Goal: Transaction & Acquisition: Purchase product/service

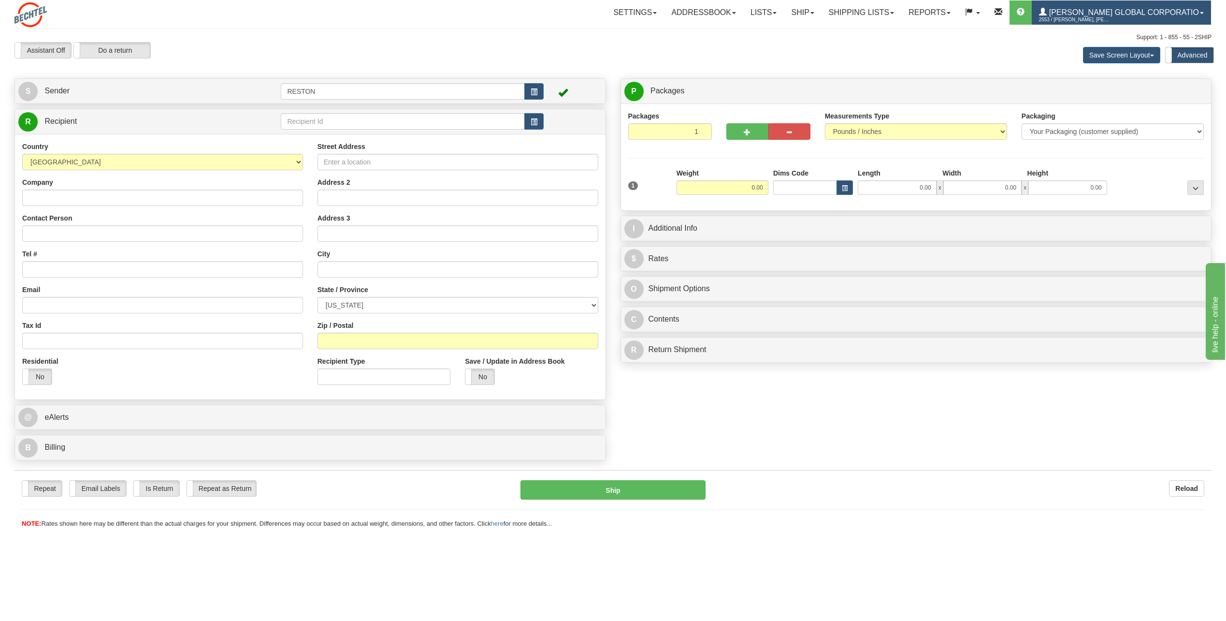
click at [1149, 14] on span "[PERSON_NAME] Global Corporatio" at bounding box center [1123, 12] width 152 height 8
click at [902, 16] on link "Shipping lists" at bounding box center [862, 12] width 80 height 24
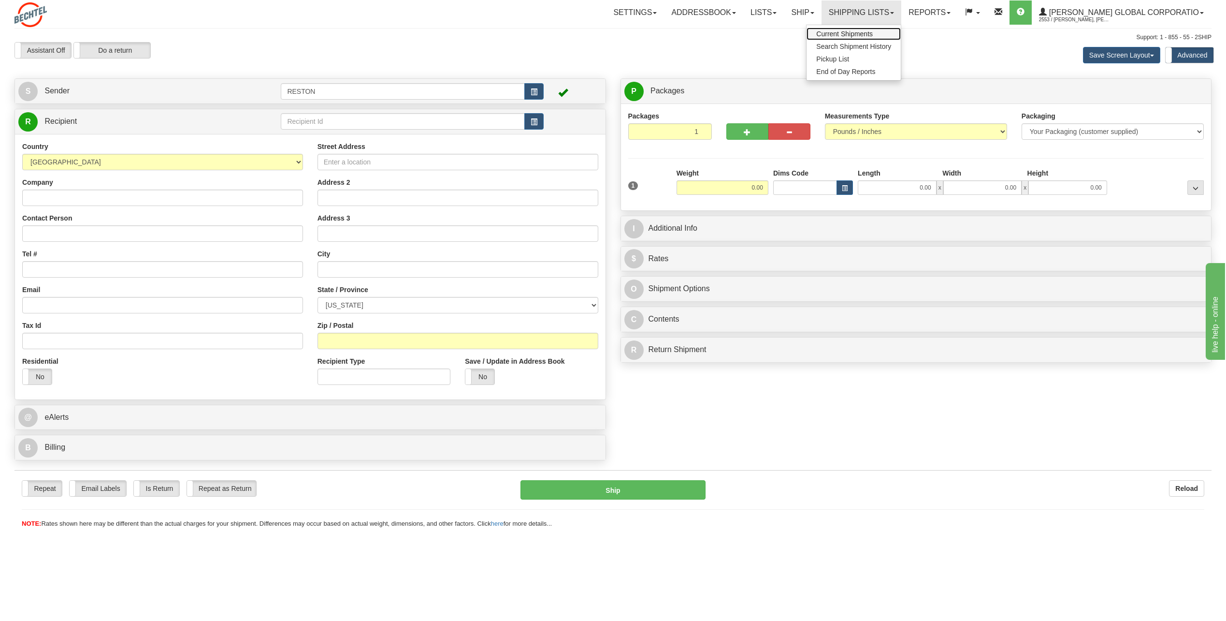
click at [890, 38] on link "Current Shipments" at bounding box center [854, 34] width 94 height 13
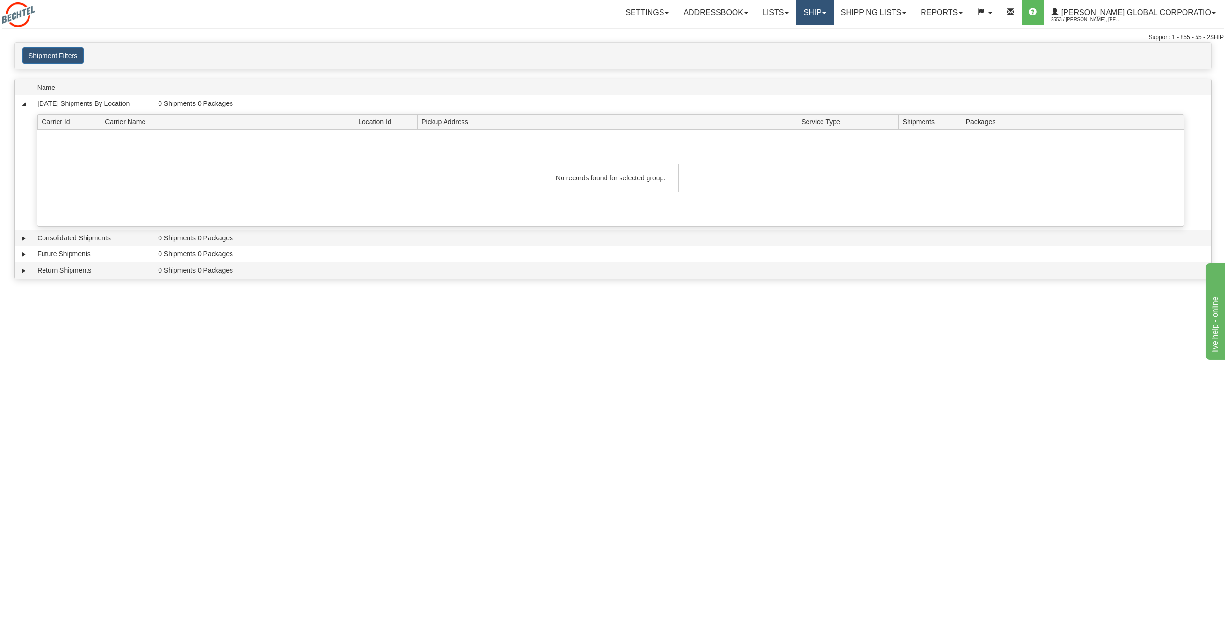
click at [833, 17] on link "Ship" at bounding box center [814, 12] width 37 height 24
click at [743, 13] on link "Addressbook" at bounding box center [715, 12] width 79 height 24
click at [717, 37] on span "Recipients" at bounding box center [703, 34] width 31 height 8
click at [967, 22] on link "Reports" at bounding box center [942, 12] width 57 height 24
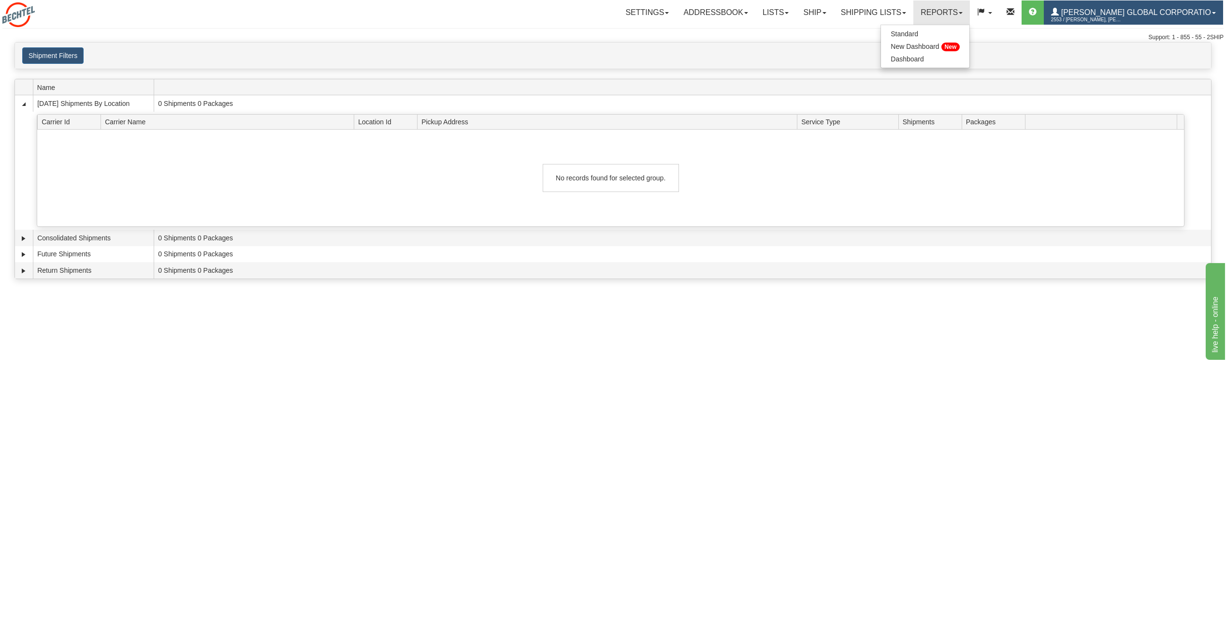
click at [1112, 15] on span "[PERSON_NAME] Global Corporatio" at bounding box center [1135, 12] width 152 height 8
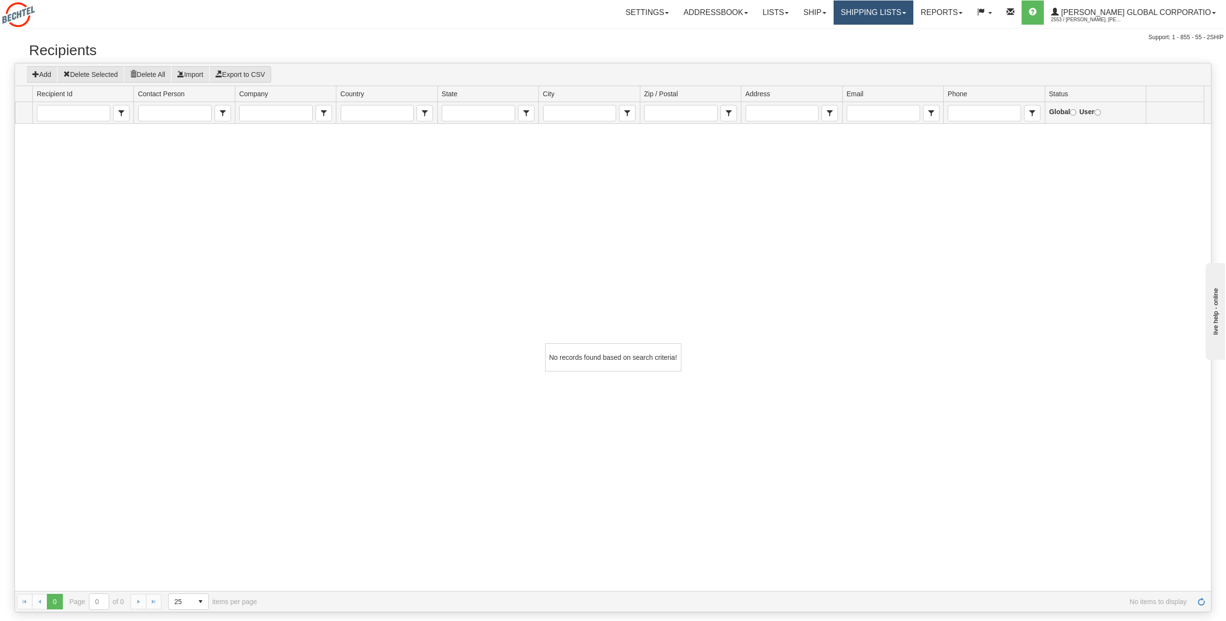
click at [910, 13] on link "Shipping lists" at bounding box center [874, 12] width 80 height 24
click at [824, 1] on link "Ship" at bounding box center [814, 12] width 37 height 24
click at [796, 8] on link "Lists" at bounding box center [776, 12] width 41 height 24
click at [914, 17] on link "Shipping lists" at bounding box center [874, 12] width 80 height 24
click at [903, 45] on span "Search Shipment History" at bounding box center [866, 47] width 75 height 8
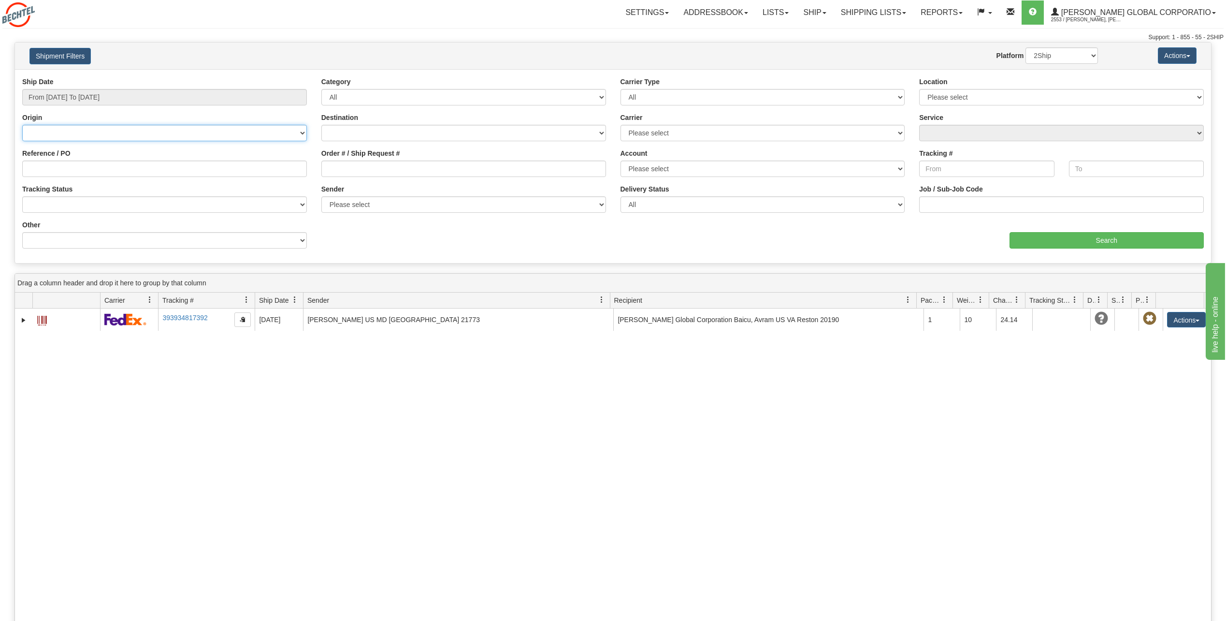
click at [237, 133] on select "Canada United States Mexico Puerto Rico Romania Australia New Zealand SouthAfri…" at bounding box center [164, 133] width 285 height 16
click at [344, 40] on div "Support: 1 - 855 - 55 - 2SHIP" at bounding box center [613, 37] width 1222 height 8
click at [342, 207] on select "Please select Bechtel Global Corporation, Qureshi, Mariya Qureshi, (US) Bechtel…" at bounding box center [463, 204] width 285 height 16
click at [230, 138] on select "Canada United States Mexico Puerto Rico Romania Australia New Zealand SouthAfri…" at bounding box center [164, 133] width 285 height 16
select select "US"
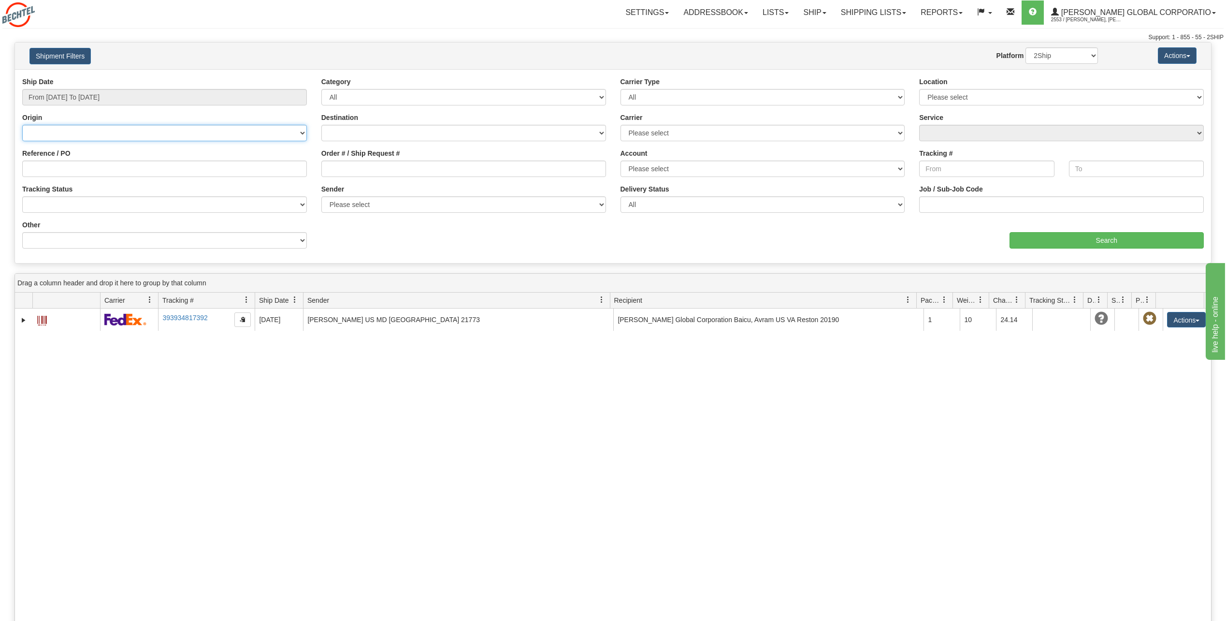
click at [22, 125] on select "Canada United States Mexico Puerto Rico Romania Australia New Zealand SouthAfri…" at bounding box center [164, 133] width 285 height 16
click at [1036, 245] on input "Search" at bounding box center [1107, 240] width 195 height 16
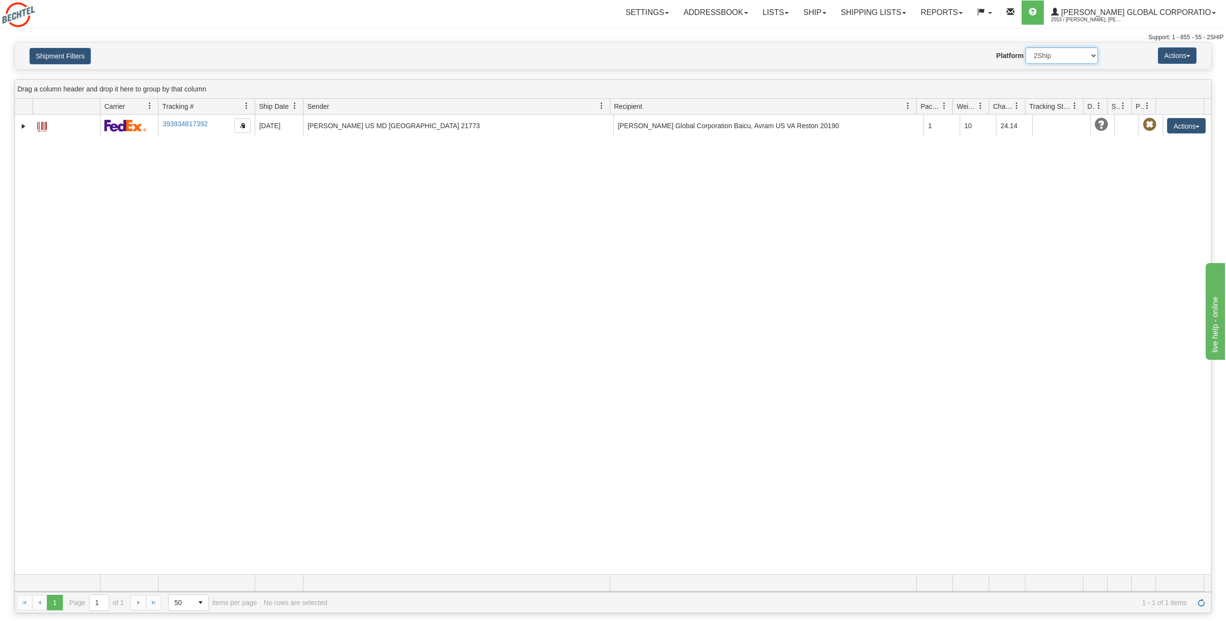
click at [1075, 63] on select "2Ship Imported" at bounding box center [1062, 55] width 73 height 16
click at [1187, 52] on button "Actions" at bounding box center [1177, 55] width 39 height 16
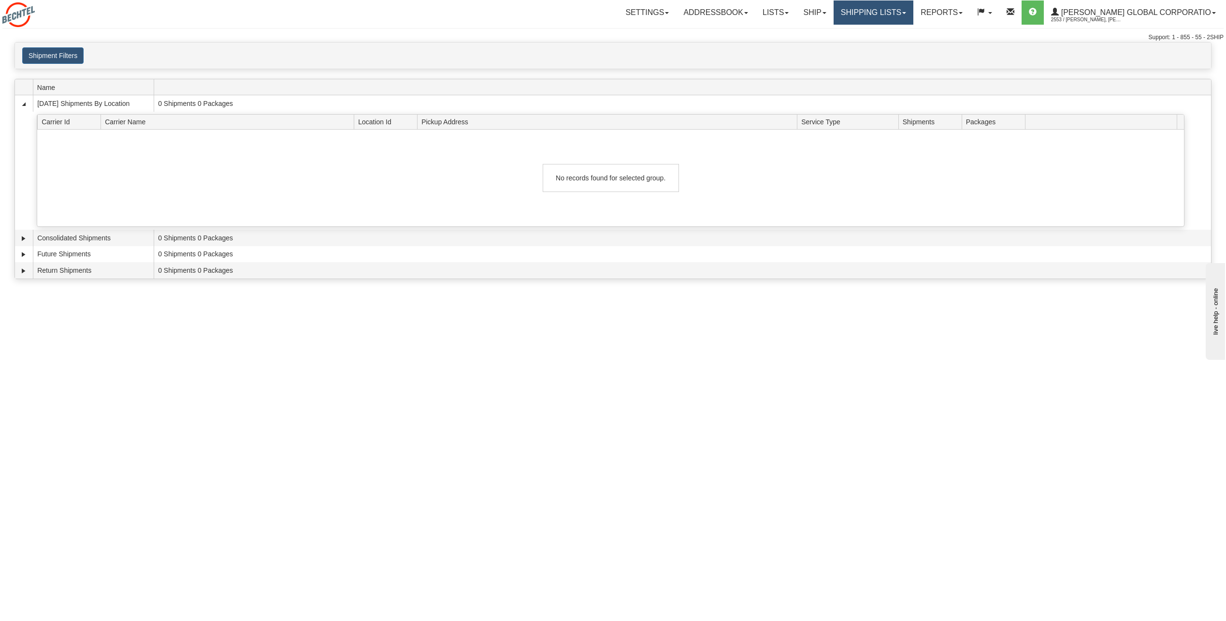
click at [894, 15] on link "Shipping lists" at bounding box center [874, 12] width 80 height 24
click at [887, 52] on link "Search Shipment History" at bounding box center [866, 46] width 94 height 13
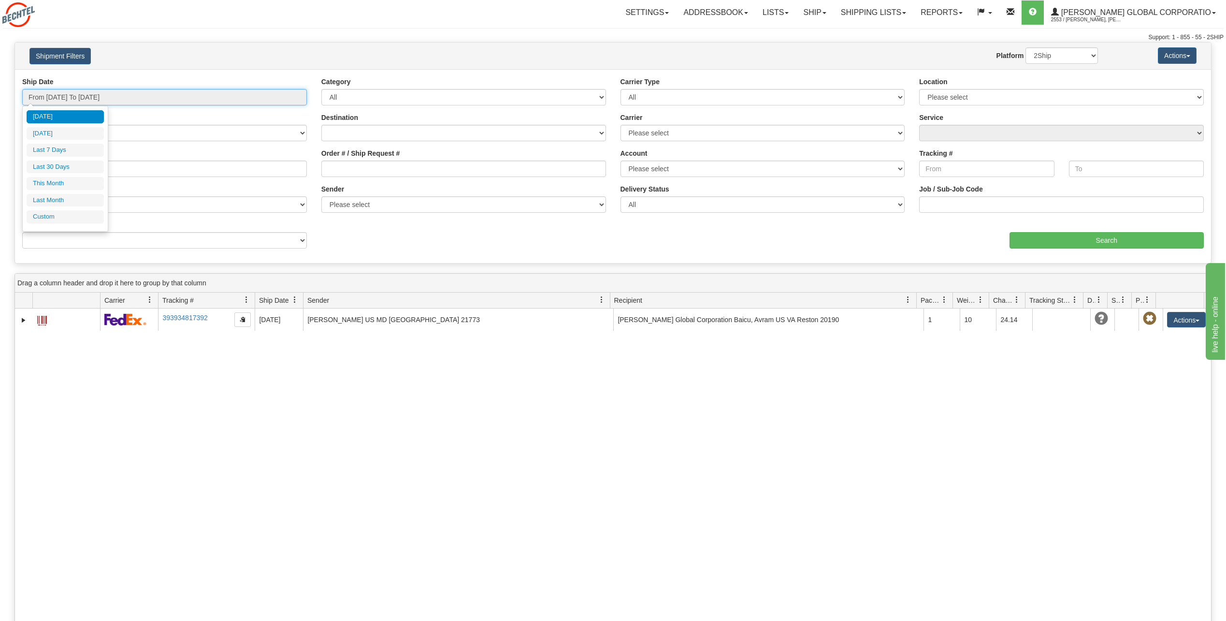
click at [221, 102] on input "From 10/06/2025 To 10/07/2025" at bounding box center [164, 97] width 285 height 16
click at [79, 150] on li "Last 7 Days" at bounding box center [65, 150] width 77 height 13
type input "From 10/01/2025 To 10/07/2025"
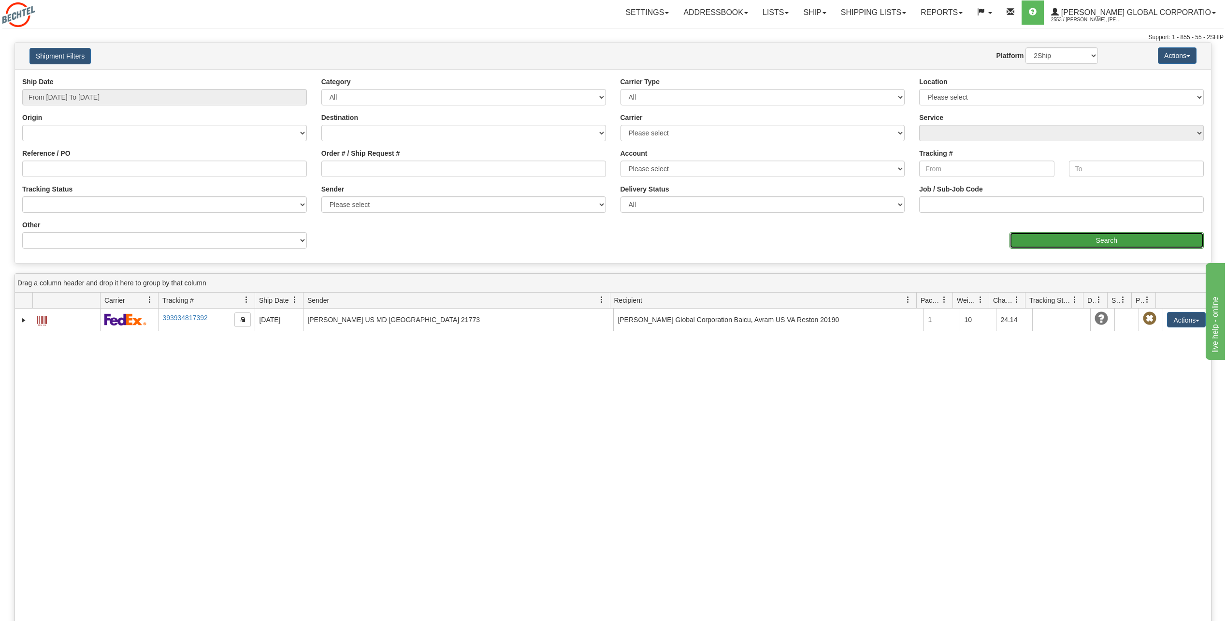
click at [1048, 246] on input "Search" at bounding box center [1107, 240] width 195 height 16
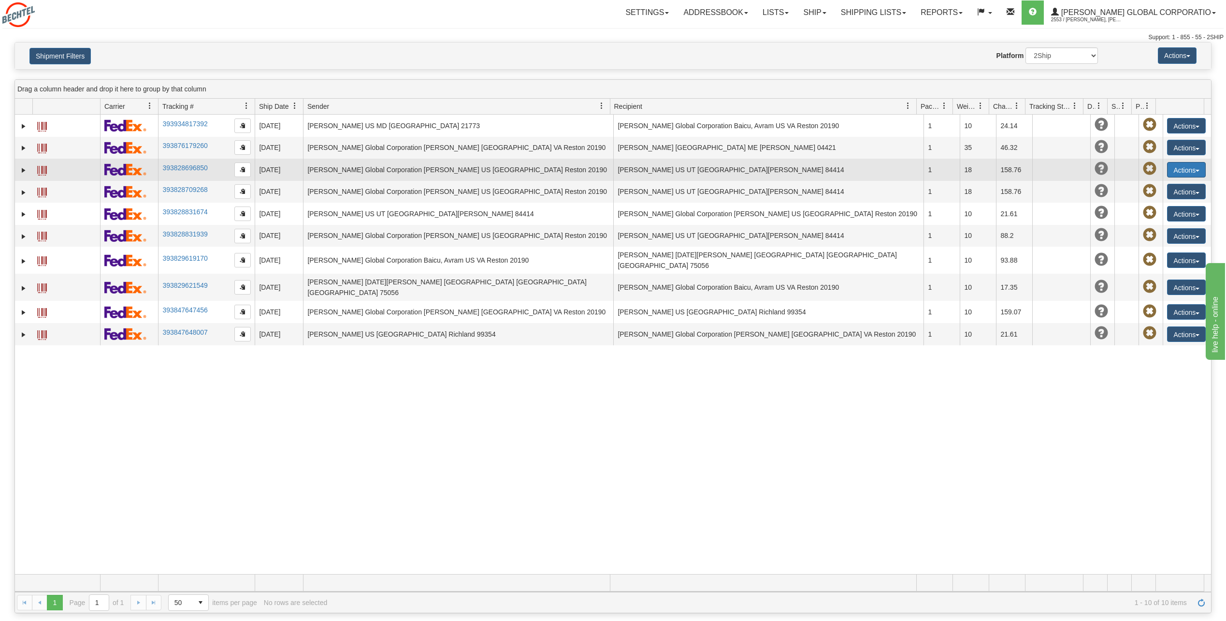
click at [1179, 166] on button "Actions" at bounding box center [1186, 169] width 39 height 15
click at [1169, 191] on link "Repeat" at bounding box center [1166, 187] width 77 height 13
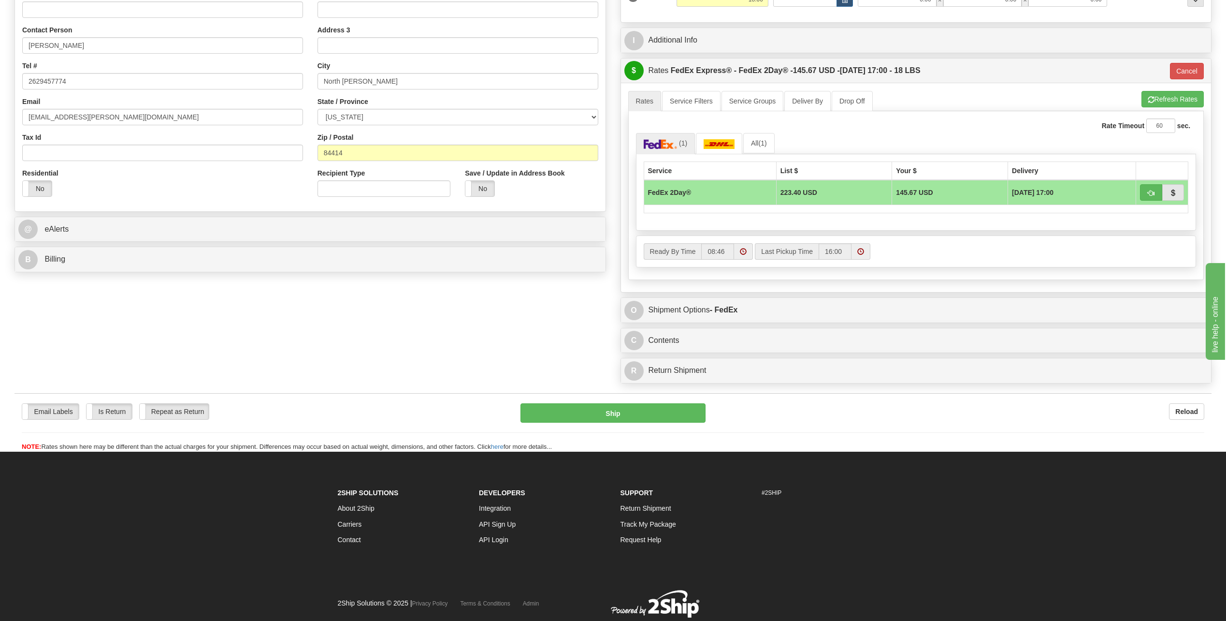
scroll to position [171, 0]
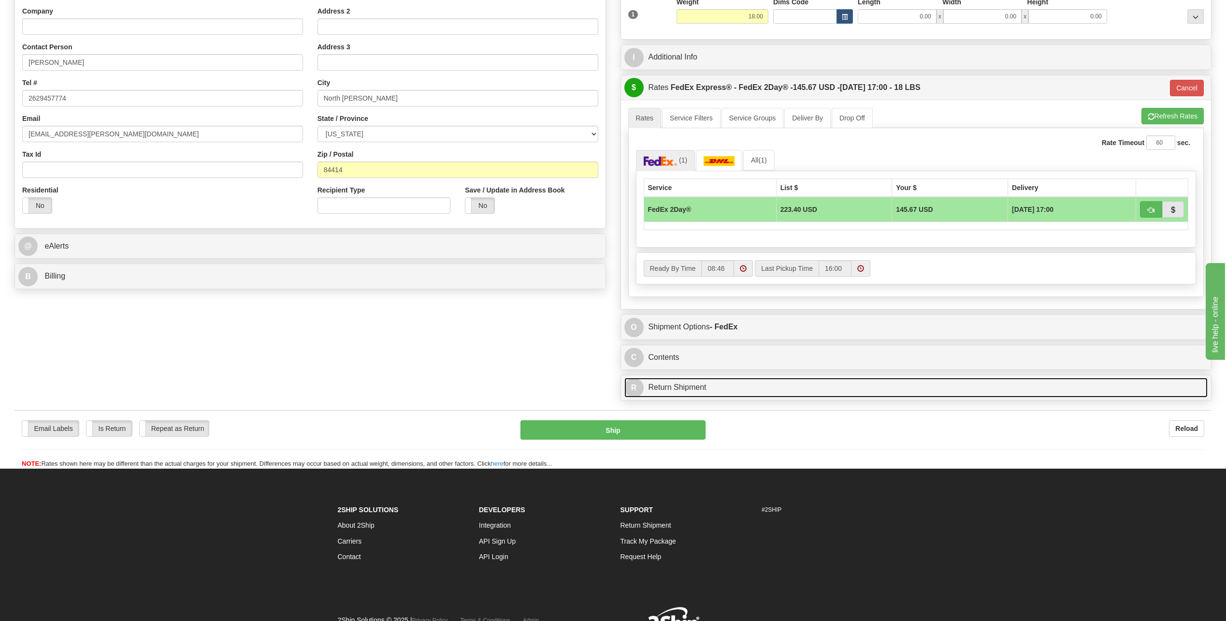
click at [641, 385] on span "R" at bounding box center [634, 387] width 19 height 19
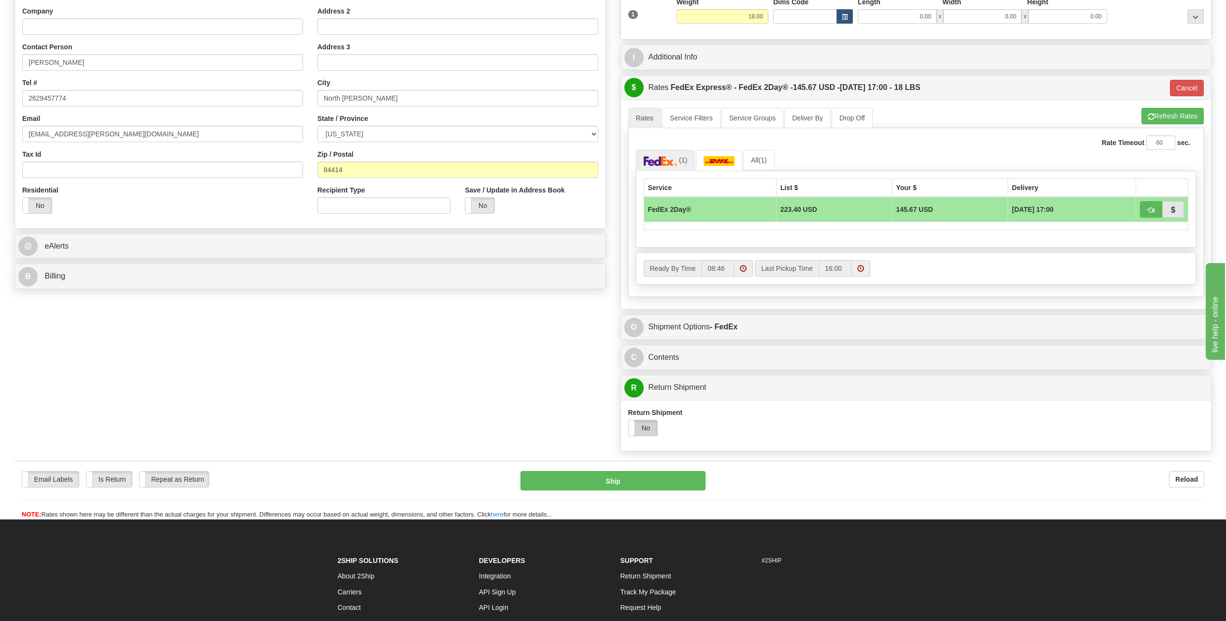
click at [644, 425] on label "No" at bounding box center [643, 427] width 29 height 15
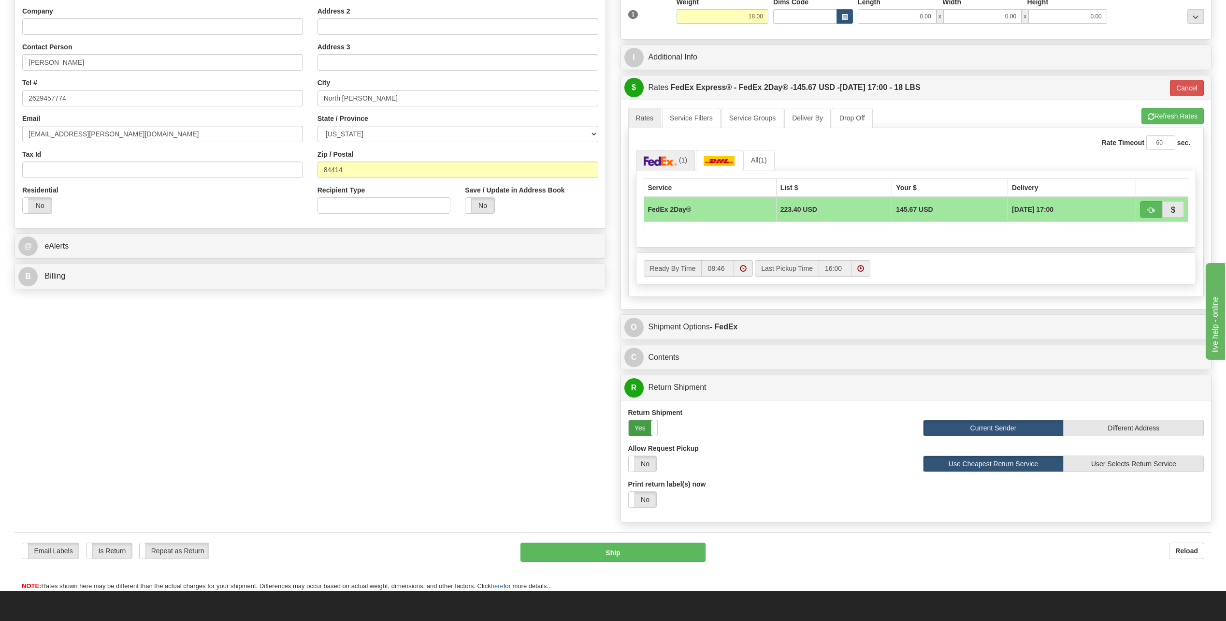
scroll to position [342, 0]
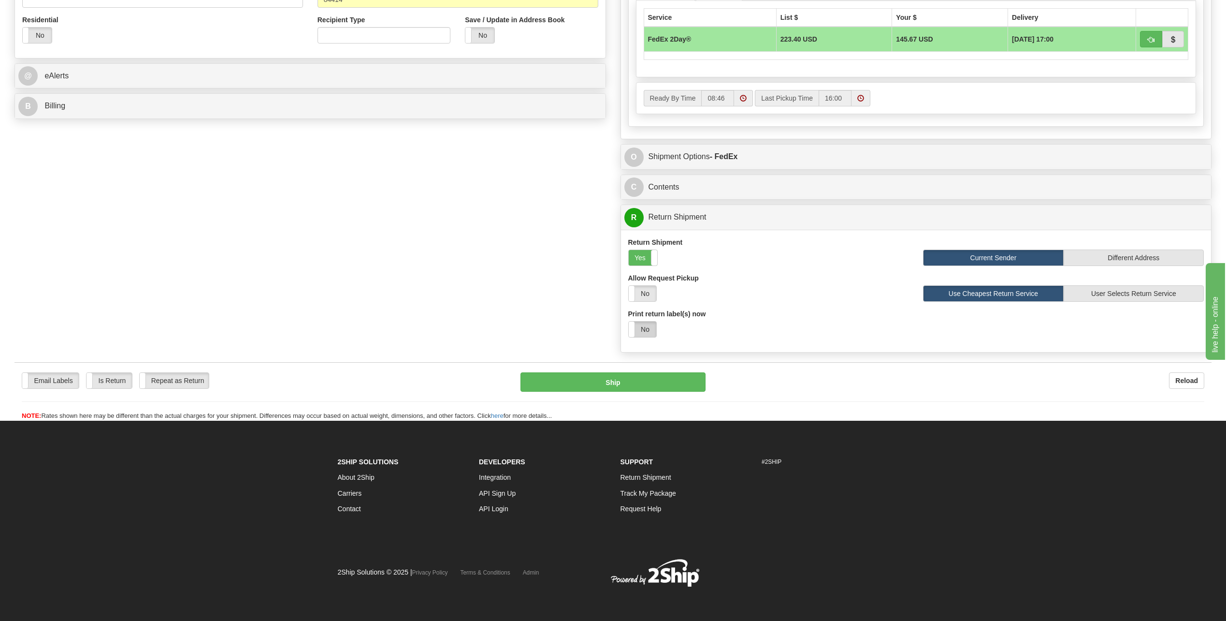
click at [640, 323] on label "No" at bounding box center [643, 328] width 28 height 15
select select "1"
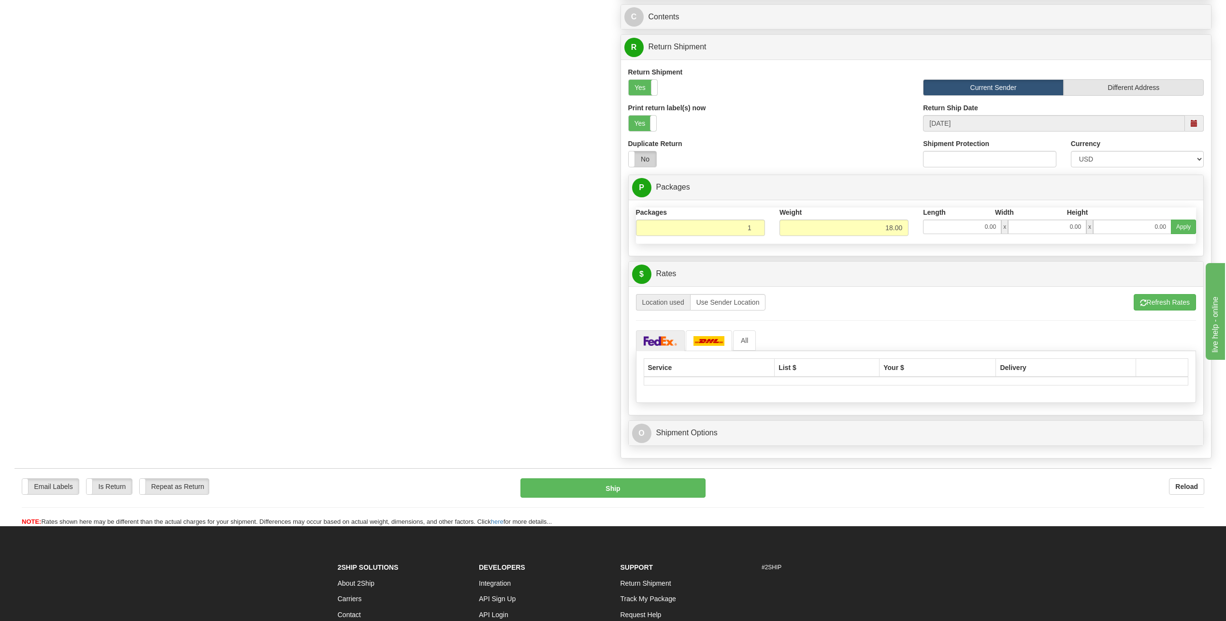
scroll to position [535, 0]
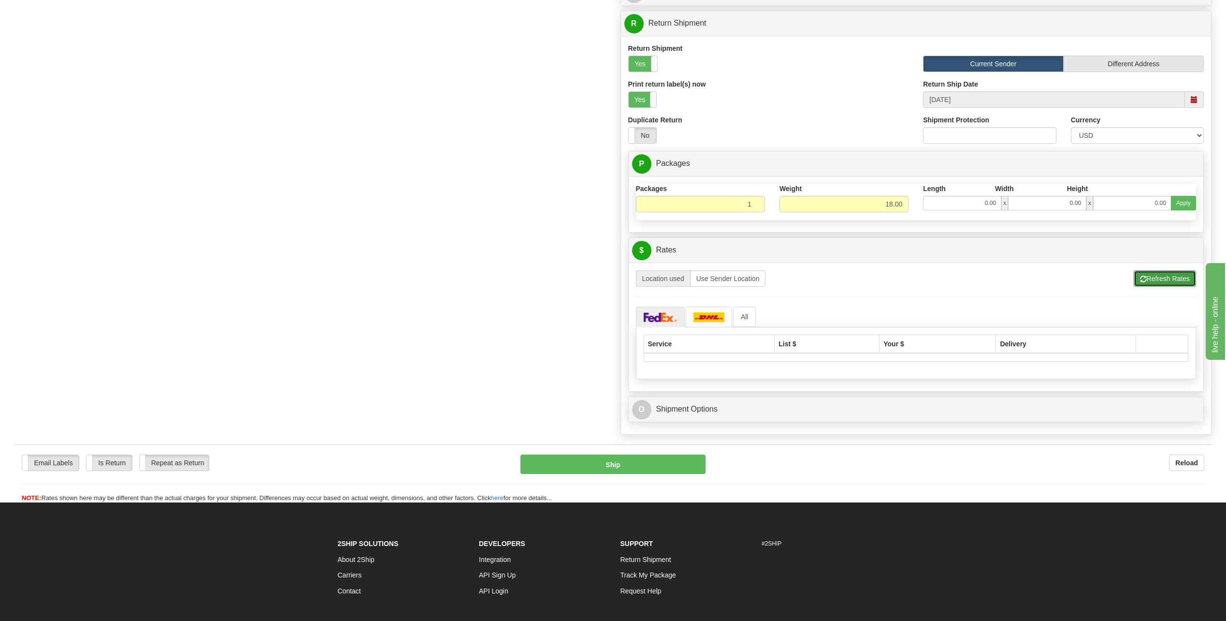
click at [1185, 282] on button "Refresh Rates" at bounding box center [1165, 278] width 62 height 16
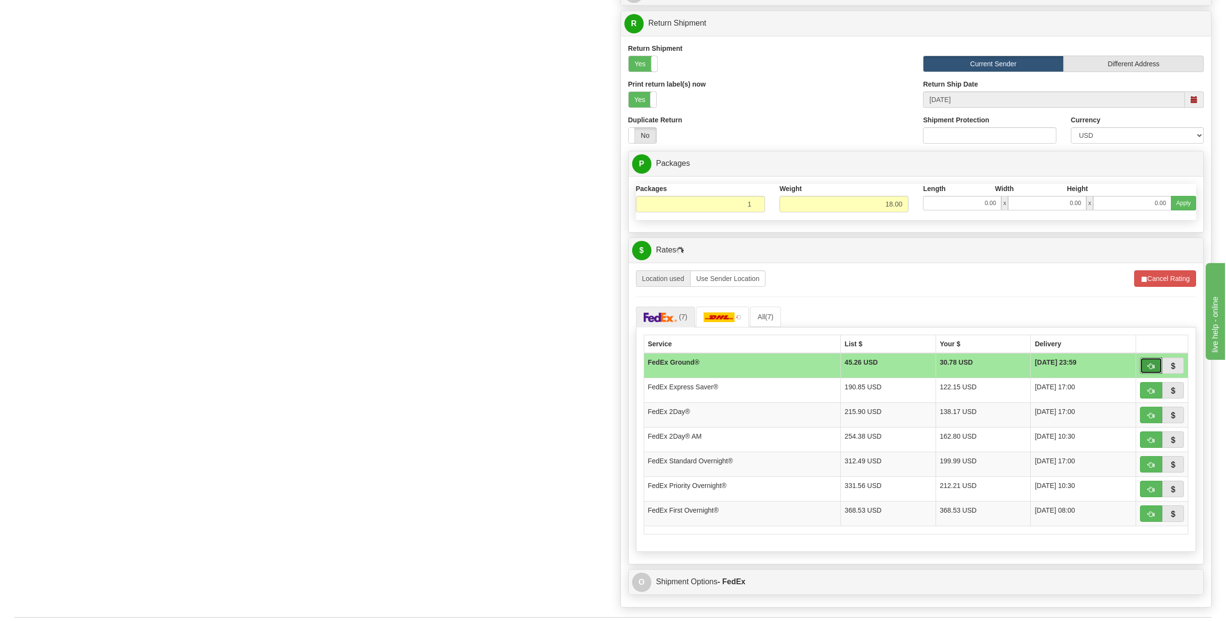
click at [1154, 364] on span "button" at bounding box center [1151, 366] width 7 height 6
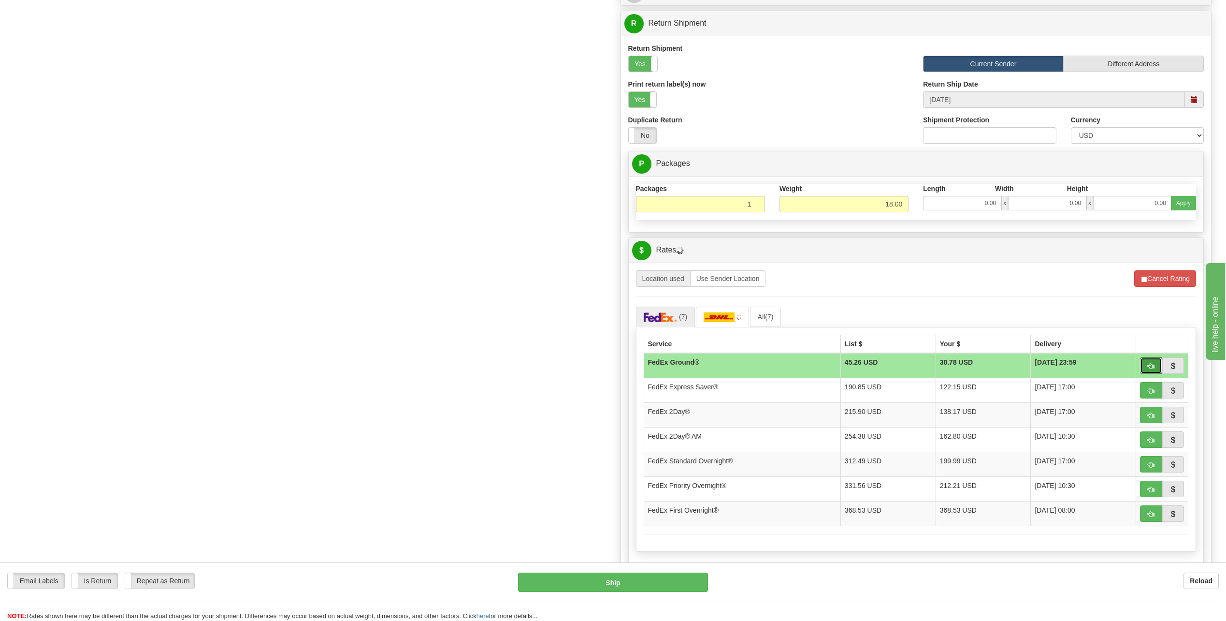
click at [1160, 362] on button "button" at bounding box center [1151, 365] width 22 height 16
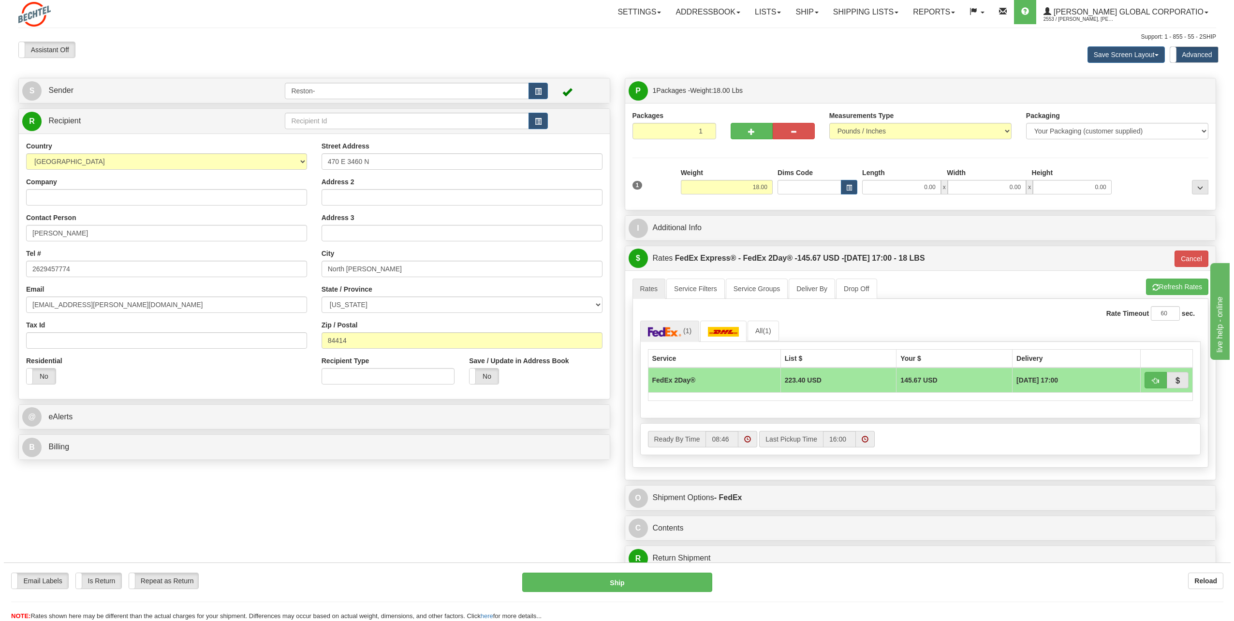
scroll to position [0, 0]
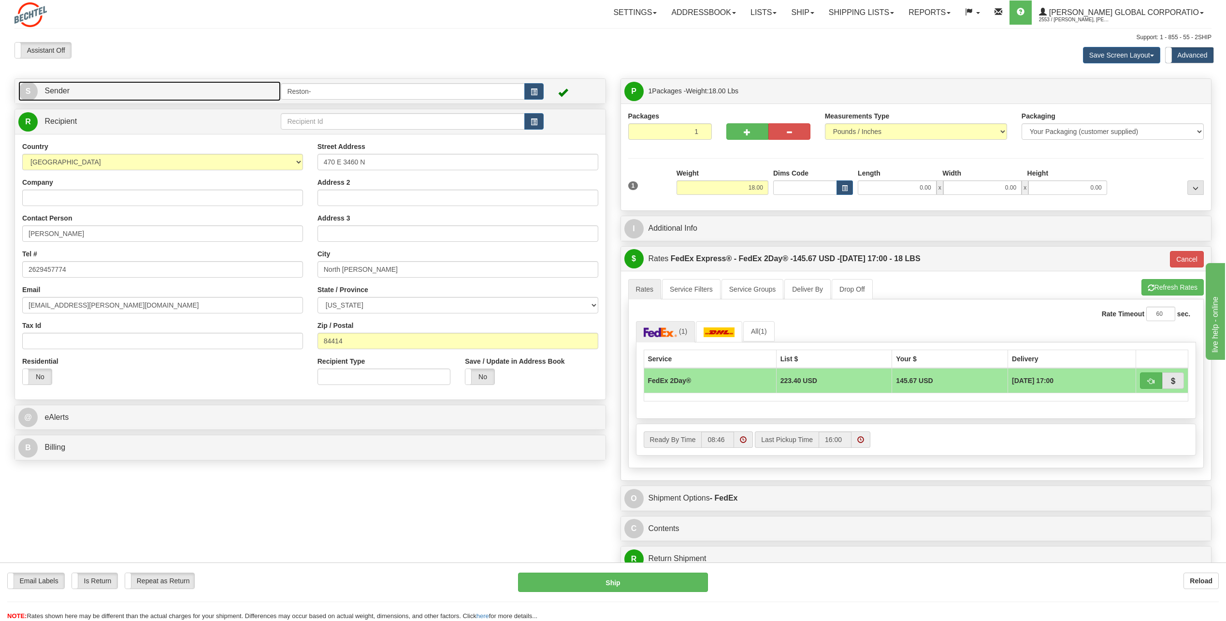
click at [43, 92] on link "S Sender" at bounding box center [149, 91] width 262 height 20
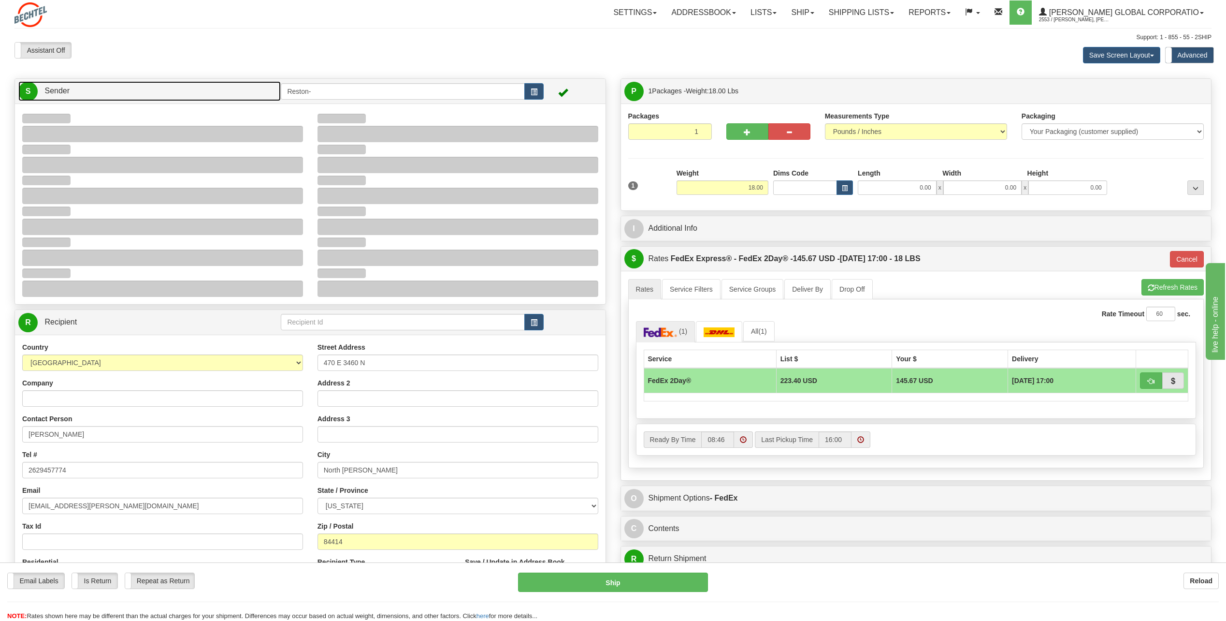
type input "09:37"
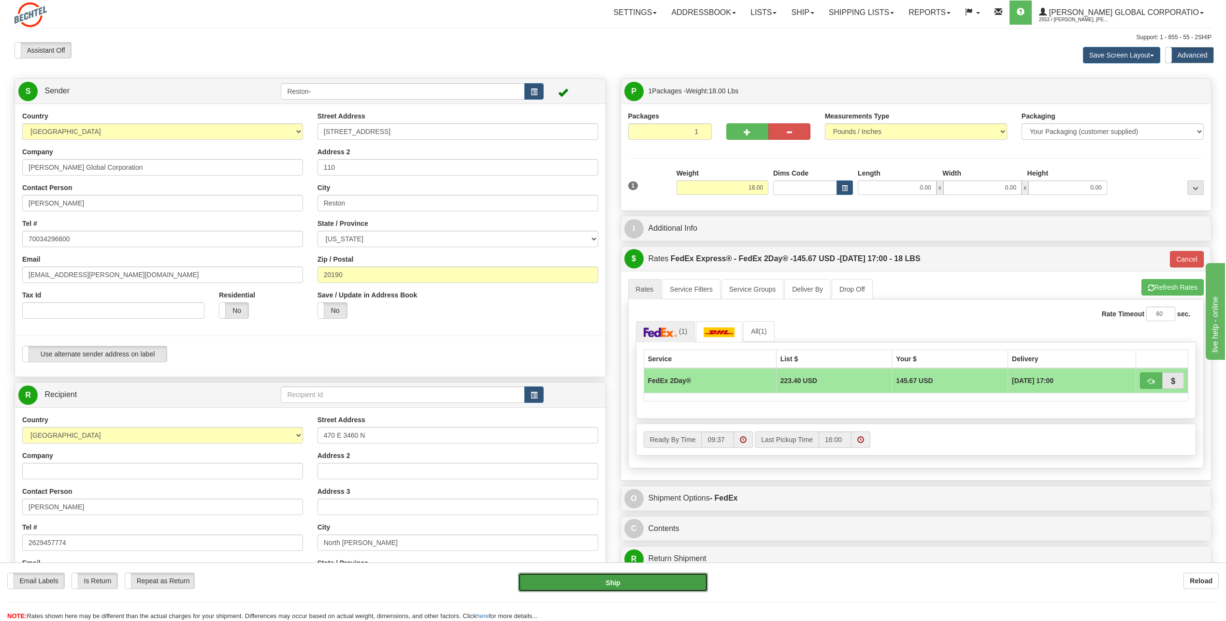
click at [618, 576] on button "Ship" at bounding box center [613, 581] width 190 height 19
type input "92"
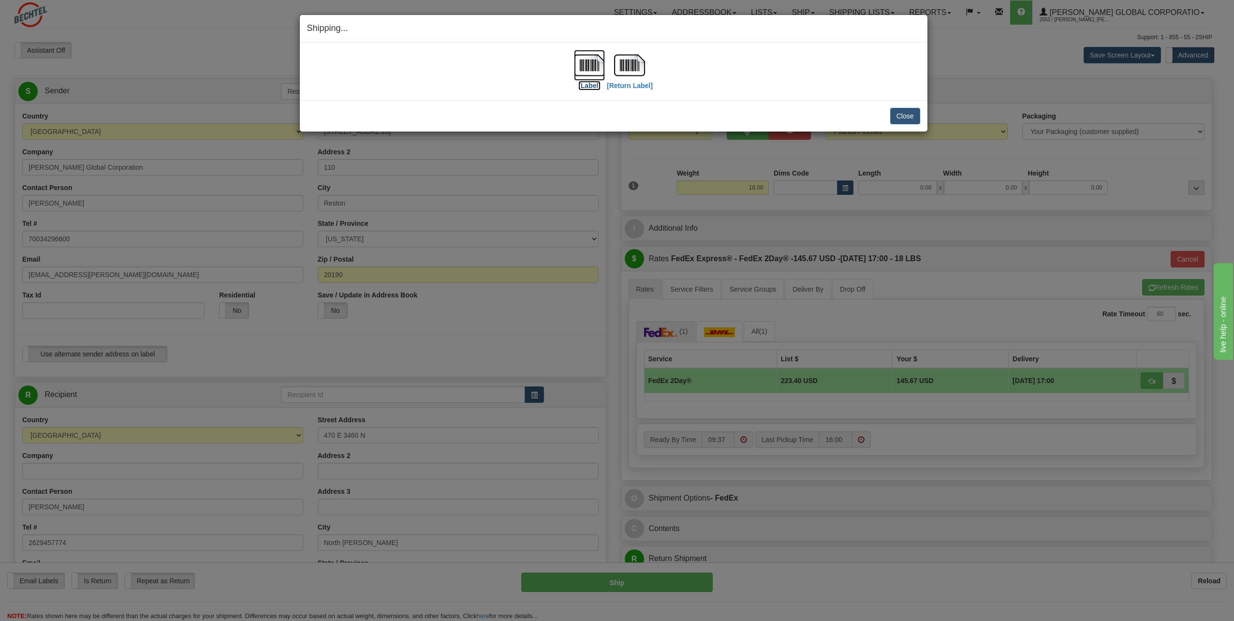
click at [594, 85] on label "[Label]" at bounding box center [589, 86] width 22 height 10
click at [632, 89] on label "[Return Label]" at bounding box center [630, 86] width 46 height 10
click at [1075, 592] on div "Shipping... Your SHIPMENT will EXPIRE in [Label] [Return Label] IMPORTANT NOTIC…" at bounding box center [617, 310] width 1234 height 621
click at [906, 119] on button "Close" at bounding box center [905, 116] width 30 height 16
